Goal: Task Accomplishment & Management: Manage account settings

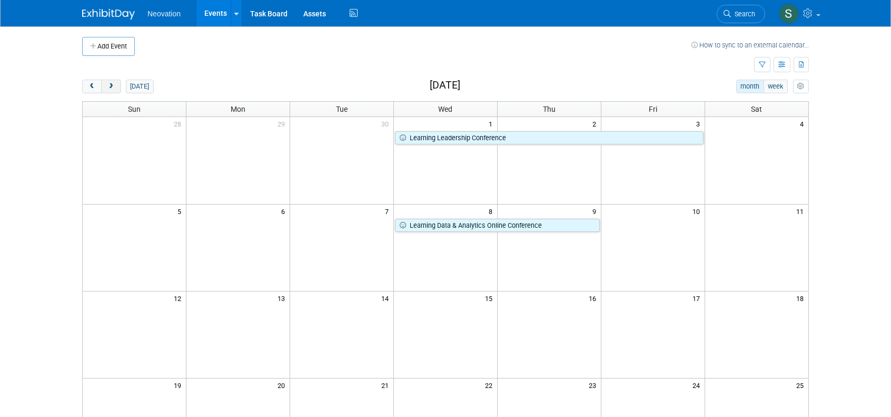
click at [108, 85] on span "next" at bounding box center [111, 86] width 8 height 7
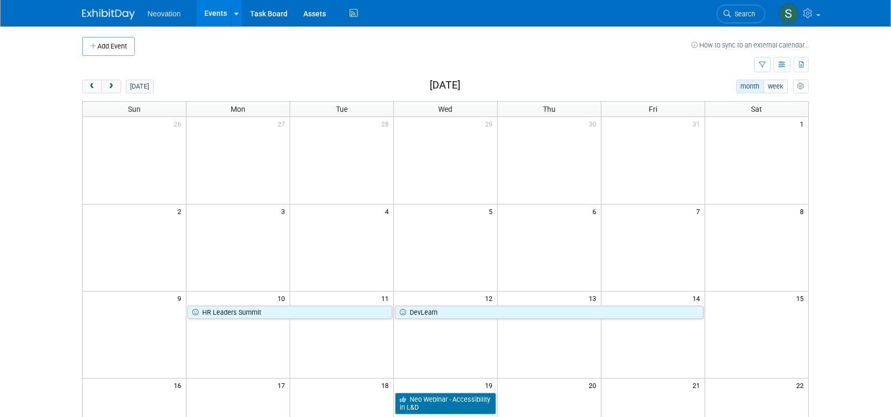
click at [152, 15] on span "Neovation" at bounding box center [163, 13] width 33 height 8
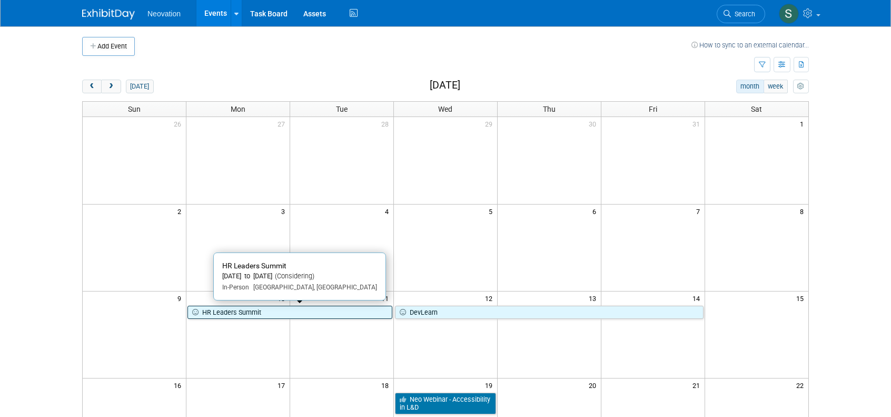
click at [224, 310] on link "HR Leaders Summit" at bounding box center [289, 312] width 205 height 14
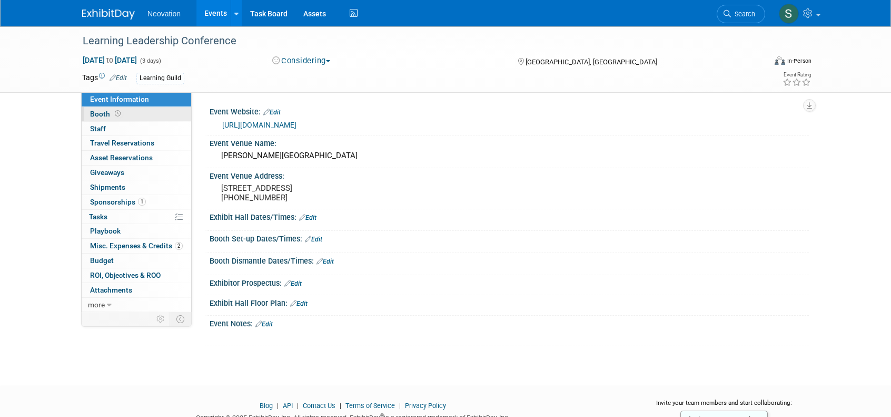
click at [100, 108] on link "Booth" at bounding box center [137, 114] width 110 height 14
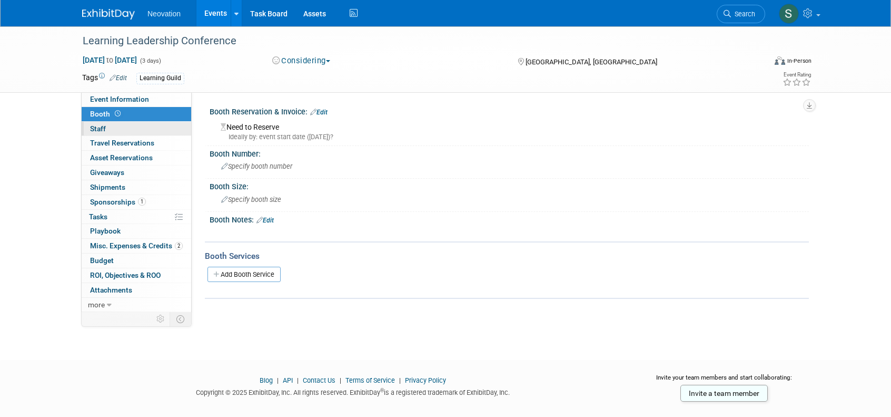
click at [91, 127] on span "Staff 0" at bounding box center [98, 128] width 16 height 8
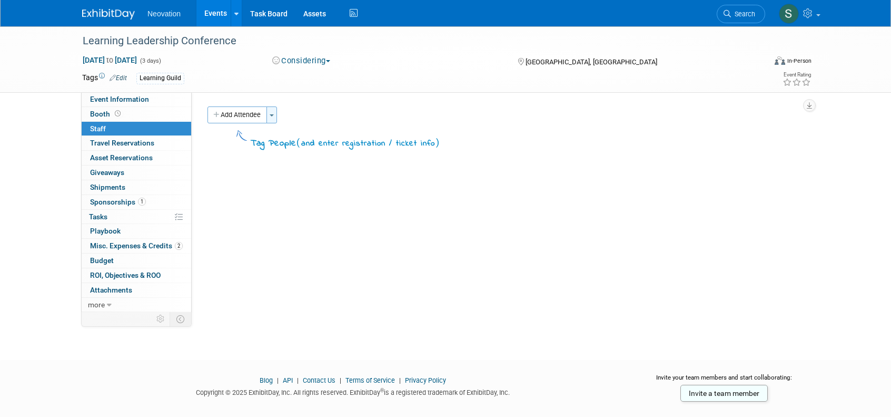
click at [273, 115] on span "button" at bounding box center [272, 115] width 4 height 2
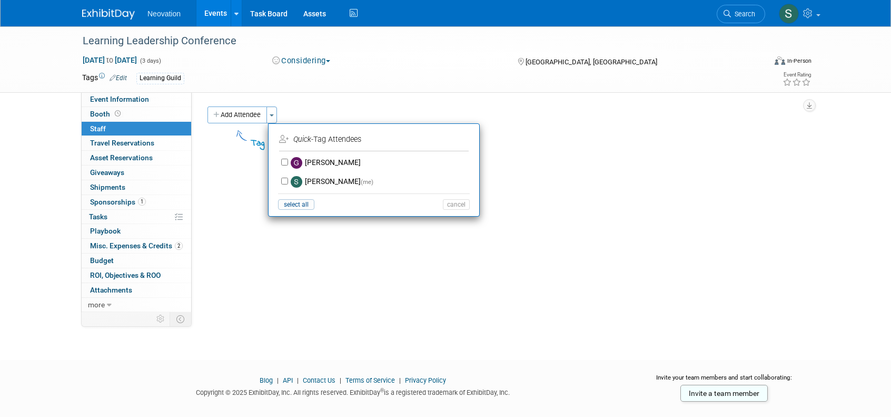
click at [381, 90] on div "Learning Leadership Conference Oct 1, 2025 to Oct 3, 2025 (3 days) Oct 1, 2025 …" at bounding box center [445, 59] width 742 height 66
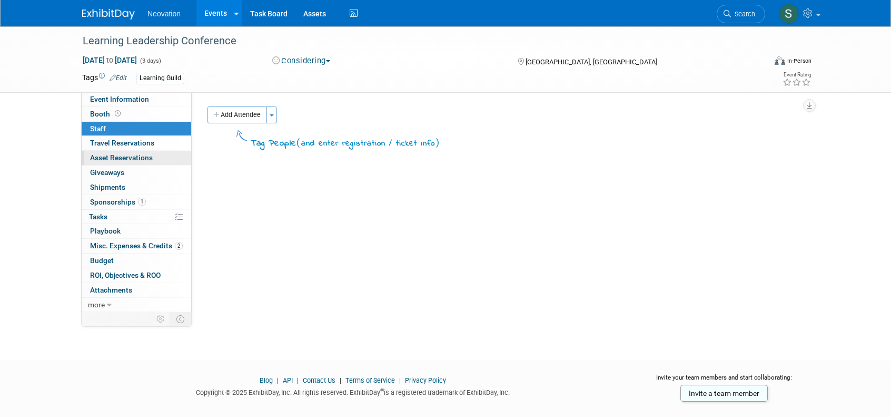
click at [113, 156] on span "Asset Reservations 0" at bounding box center [121, 157] width 63 height 8
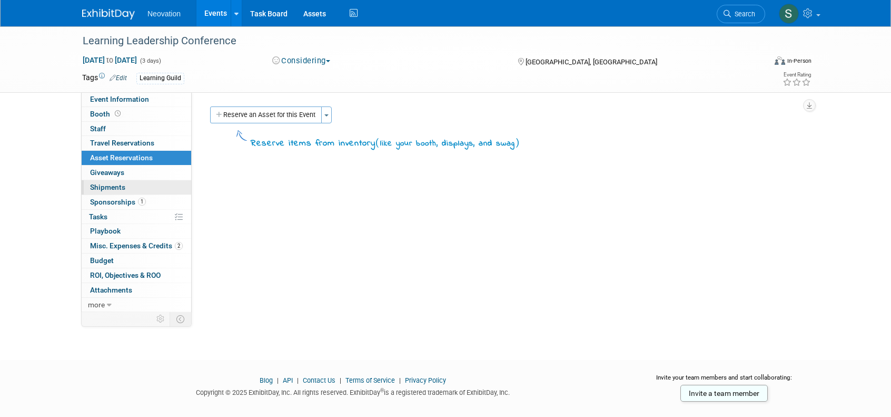
click at [107, 183] on span "Shipments 0" at bounding box center [107, 187] width 35 height 8
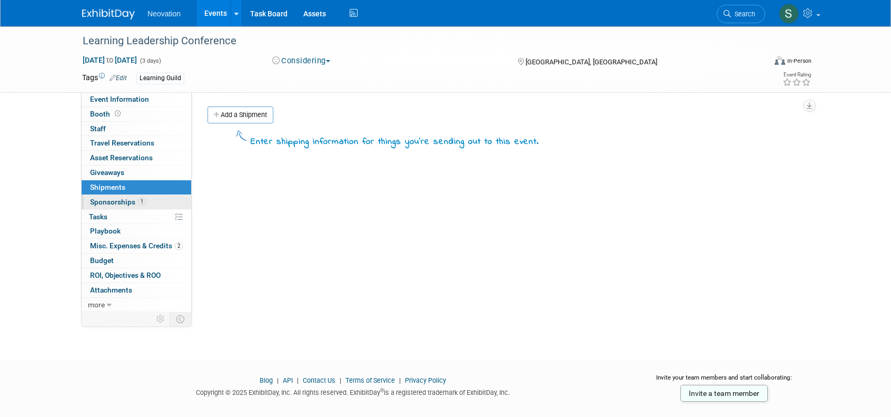
click at [111, 199] on span "Sponsorships 1" at bounding box center [118, 201] width 56 height 8
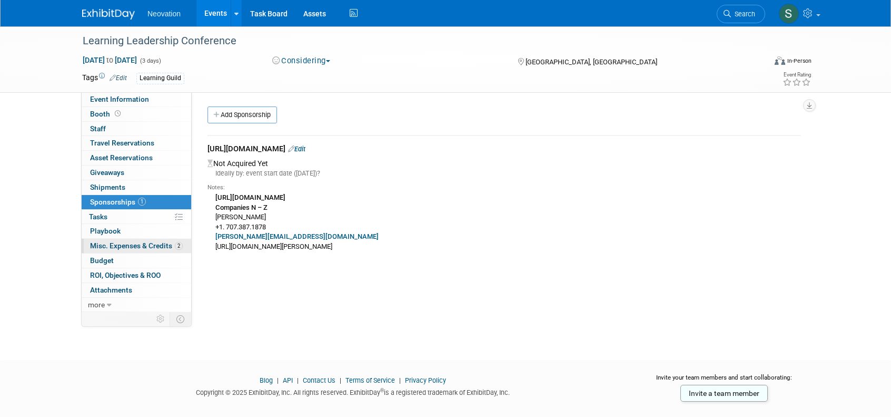
click at [121, 241] on span "Misc. Expenses & Credits 2" at bounding box center [136, 245] width 93 height 8
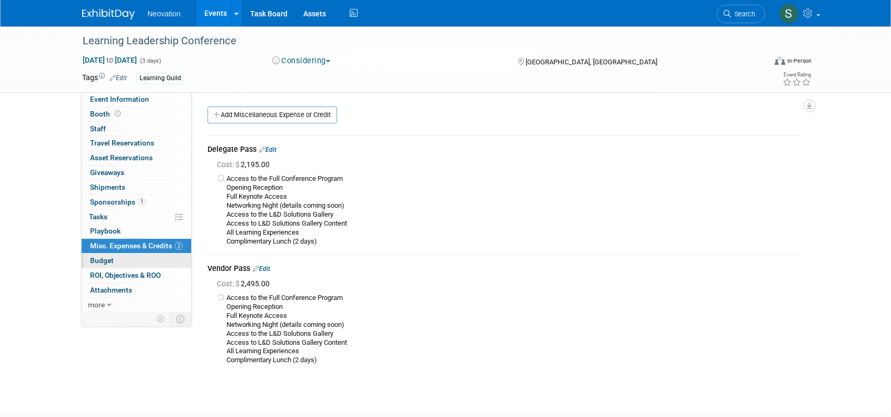
click at [102, 260] on span "Budget" at bounding box center [102, 260] width 24 height 8
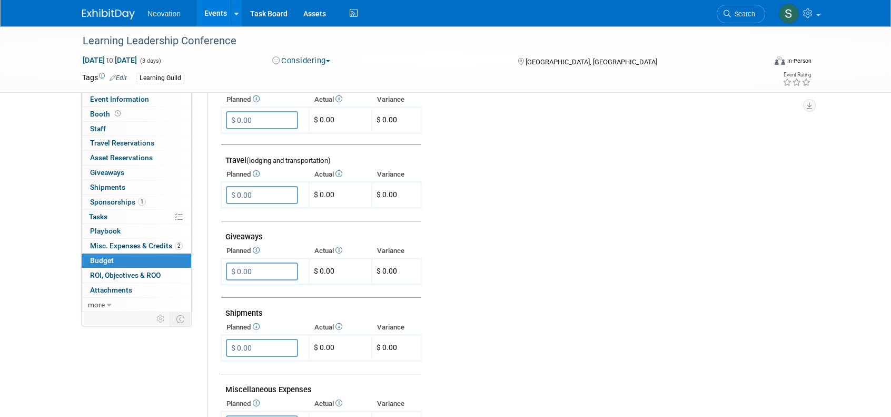
scroll to position [474, 0]
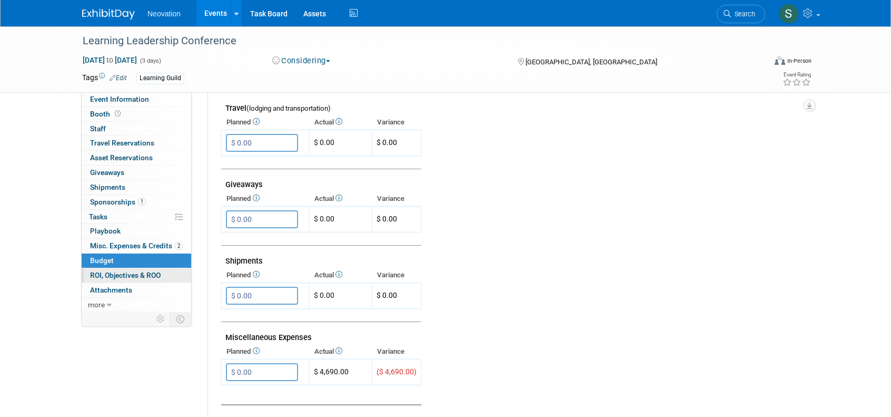
click at [118, 274] on span "ROI, Objectives & ROO 0" at bounding box center [125, 275] width 71 height 8
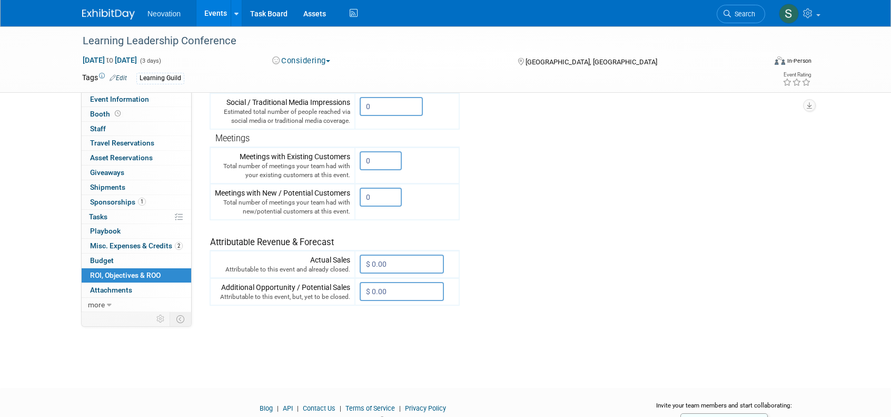
scroll to position [356, 0]
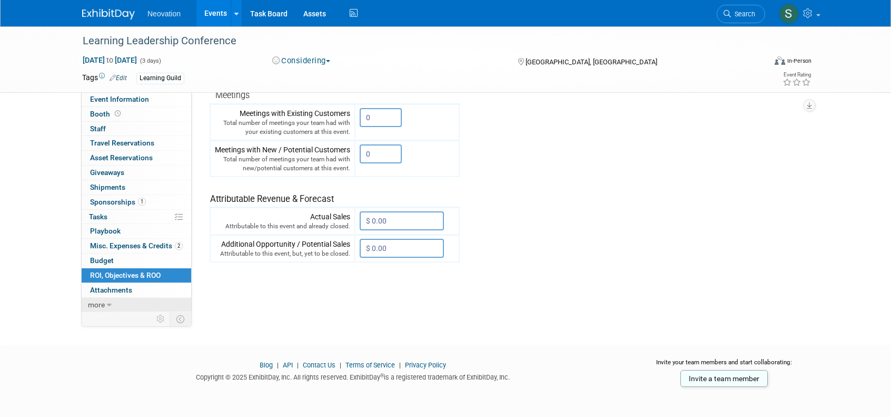
click at [94, 304] on span "more" at bounding box center [96, 304] width 17 height 8
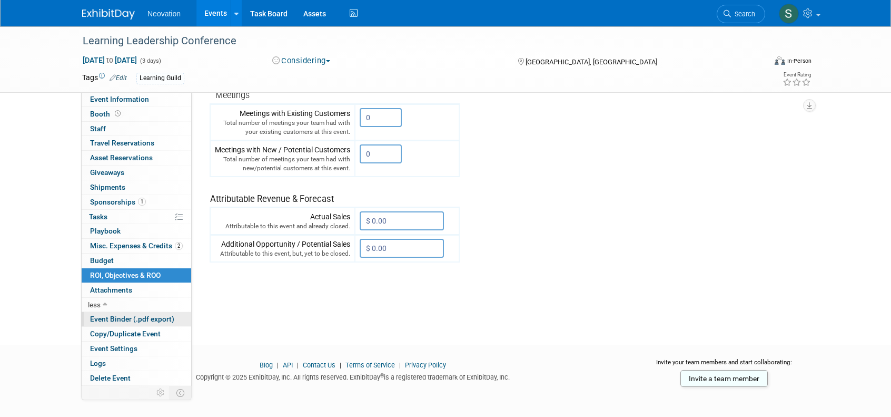
click at [115, 315] on span "Event Binder (.pdf export)" at bounding box center [132, 318] width 84 height 8
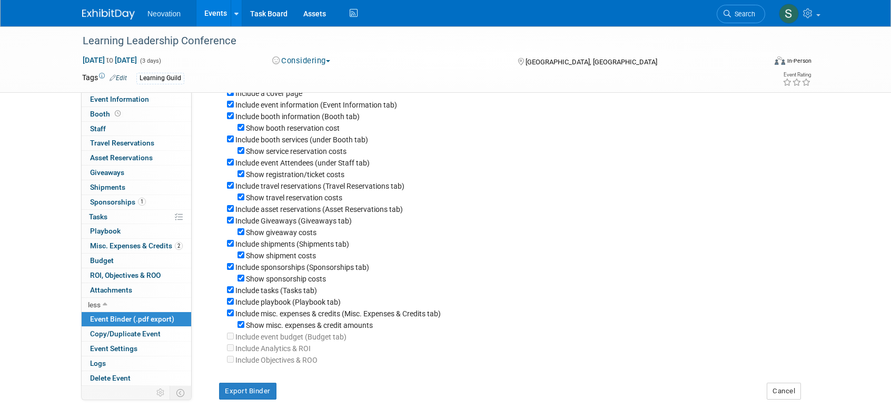
scroll to position [0, 0]
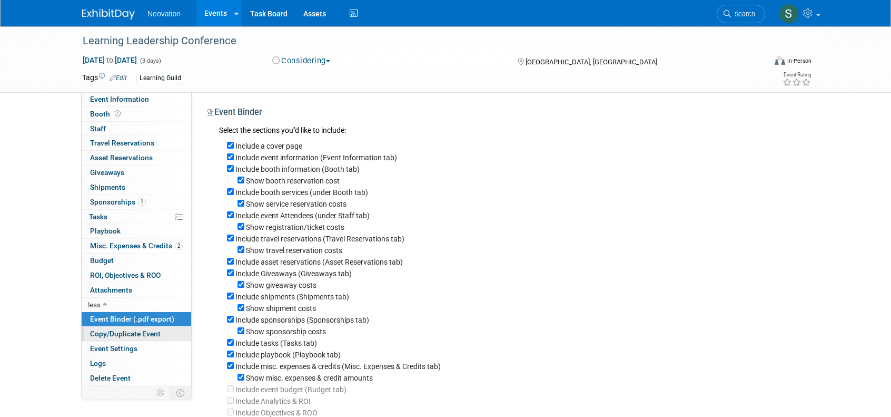
click at [139, 330] on span "Copy/Duplicate Event" at bounding box center [125, 333] width 71 height 8
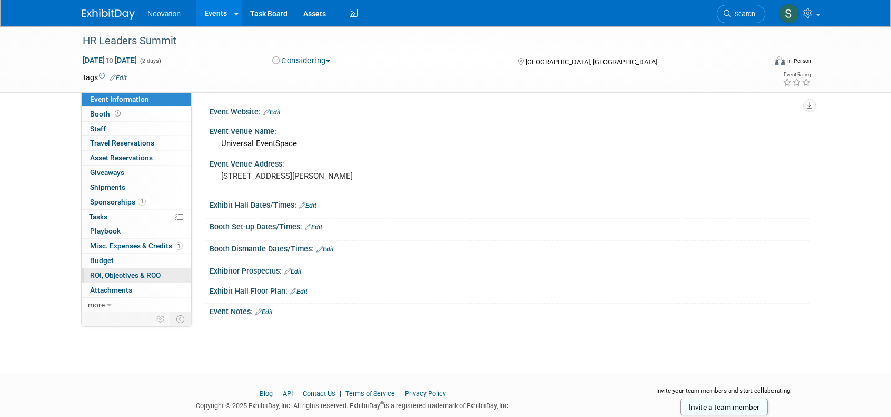
click at [115, 271] on span "ROI, Objectives & ROO 0" at bounding box center [125, 275] width 71 height 8
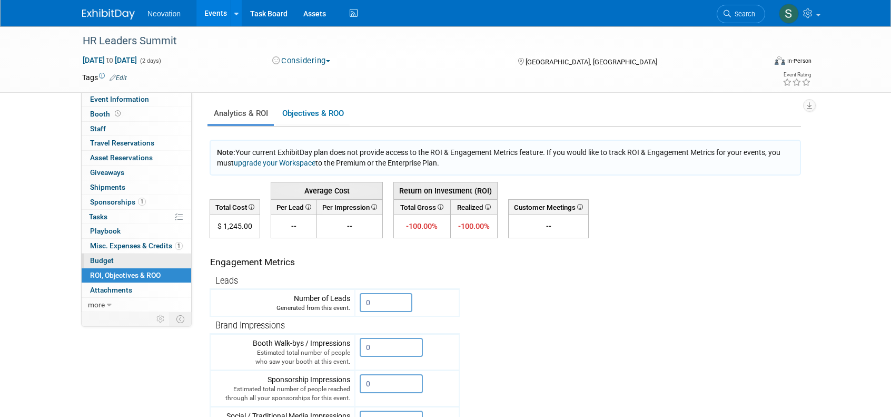
click at [99, 256] on span "Budget" at bounding box center [102, 260] width 24 height 8
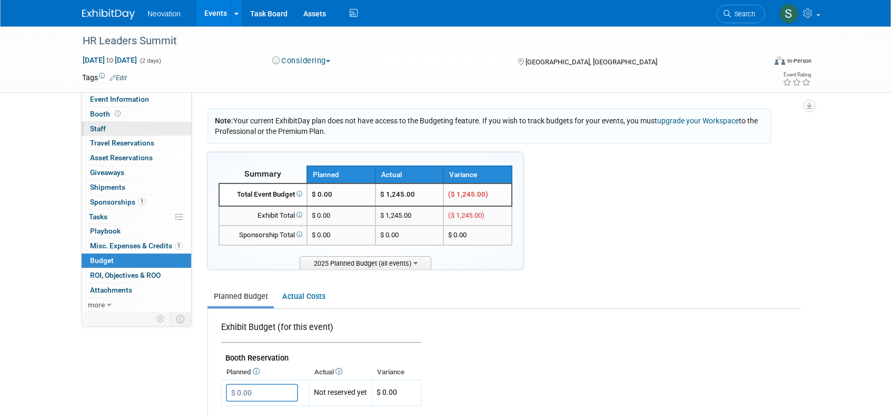
click at [97, 126] on span "Staff 0" at bounding box center [98, 128] width 16 height 8
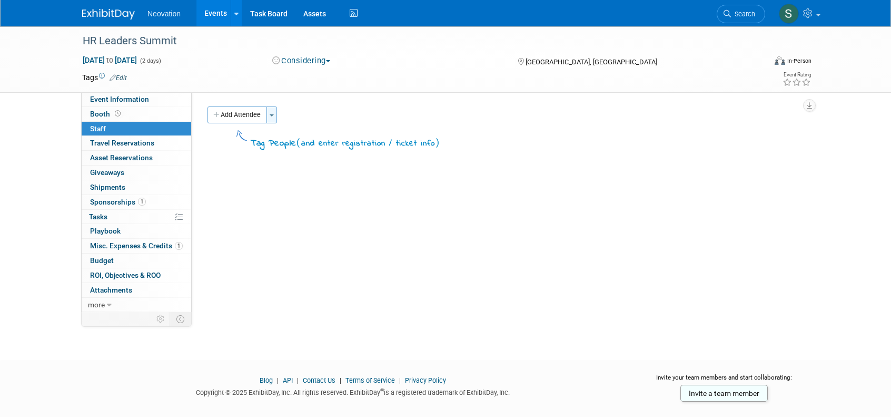
click at [271, 114] on span "button" at bounding box center [272, 115] width 4 height 2
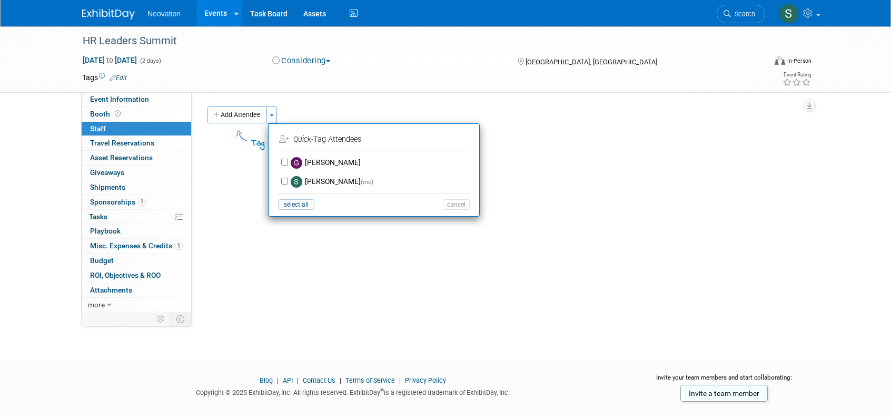
click at [437, 13] on div "Neovation Events Add Event Bulk Upload Events Shareable Event Boards Recently V…" at bounding box center [445, 13] width 727 height 26
